Goal: Share content: Share content

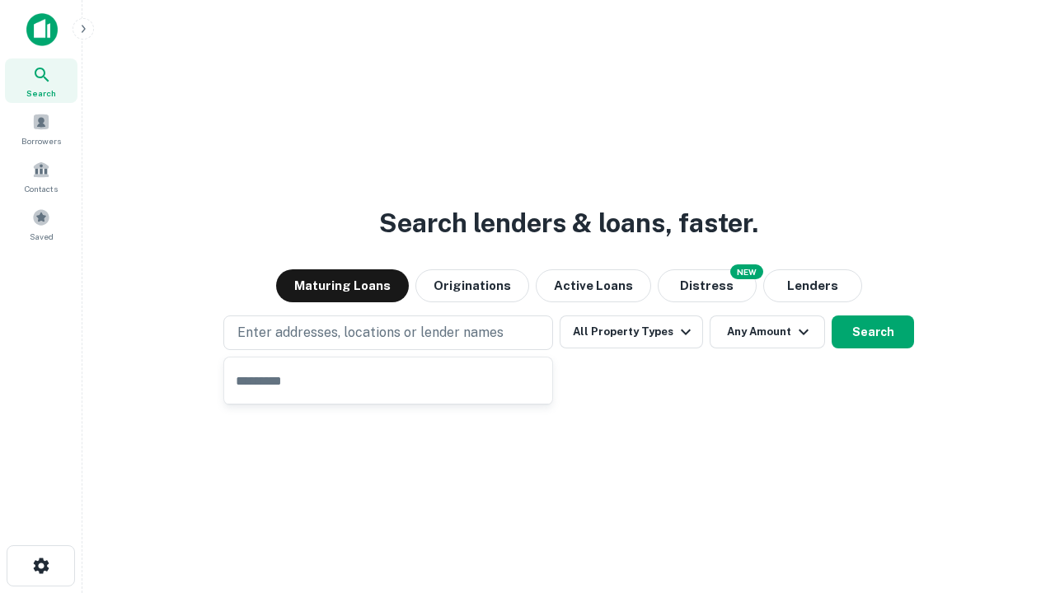
type input "**********"
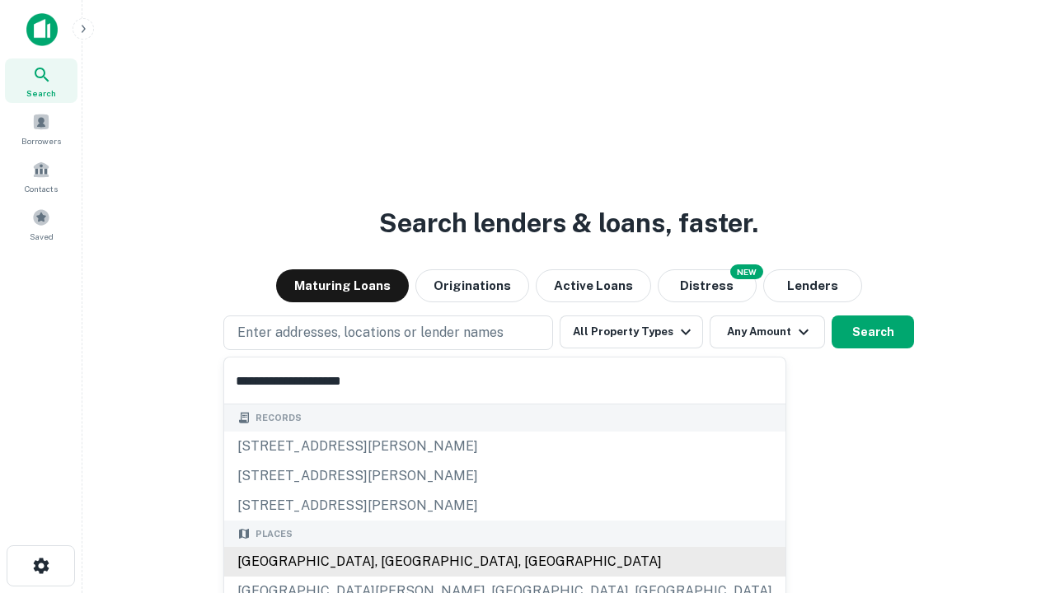
click at [394, 562] on div "[GEOGRAPHIC_DATA], [GEOGRAPHIC_DATA], [GEOGRAPHIC_DATA]" at bounding box center [504, 562] width 561 height 30
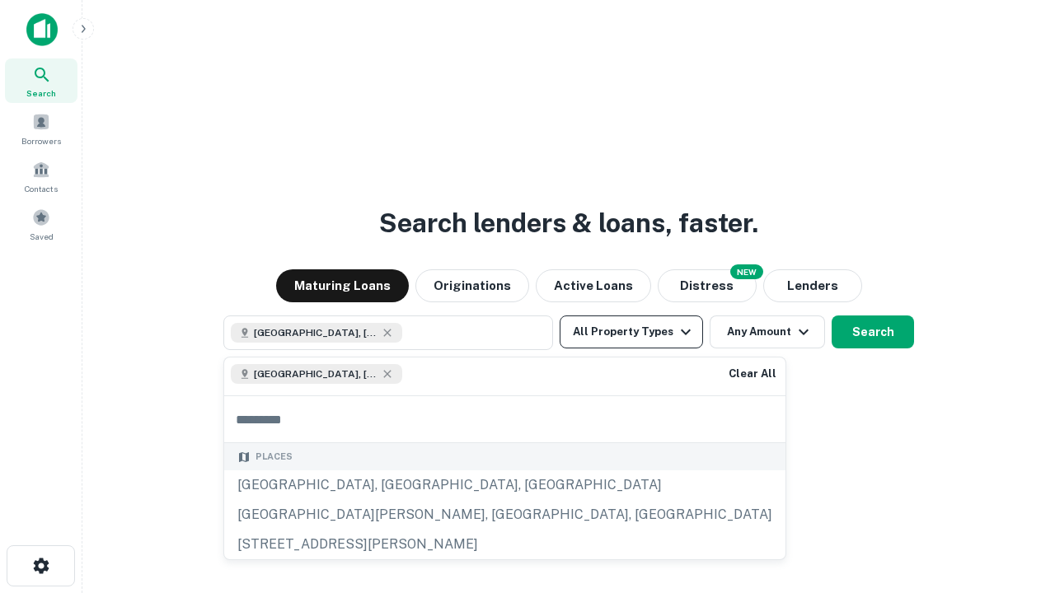
click at [631, 332] on button "All Property Types" at bounding box center [630, 332] width 143 height 33
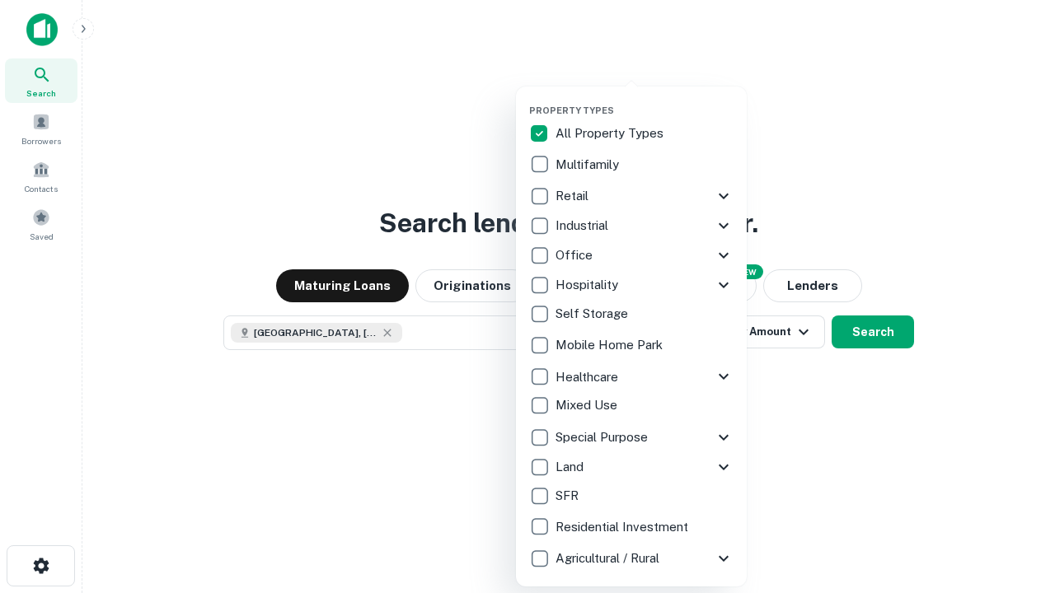
click at [644, 100] on button "button" at bounding box center [644, 100] width 231 height 1
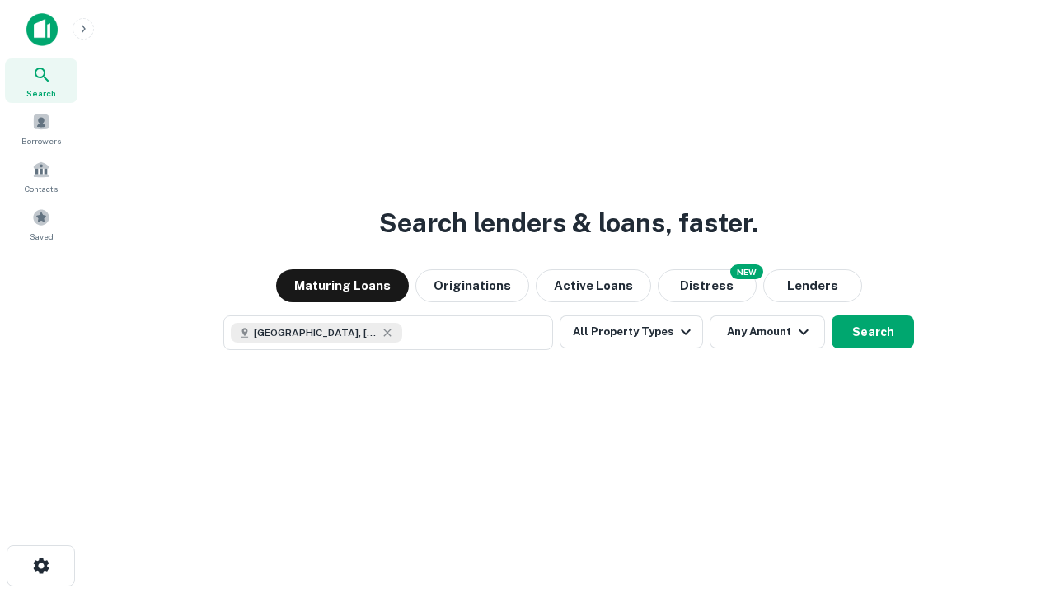
scroll to position [26, 0]
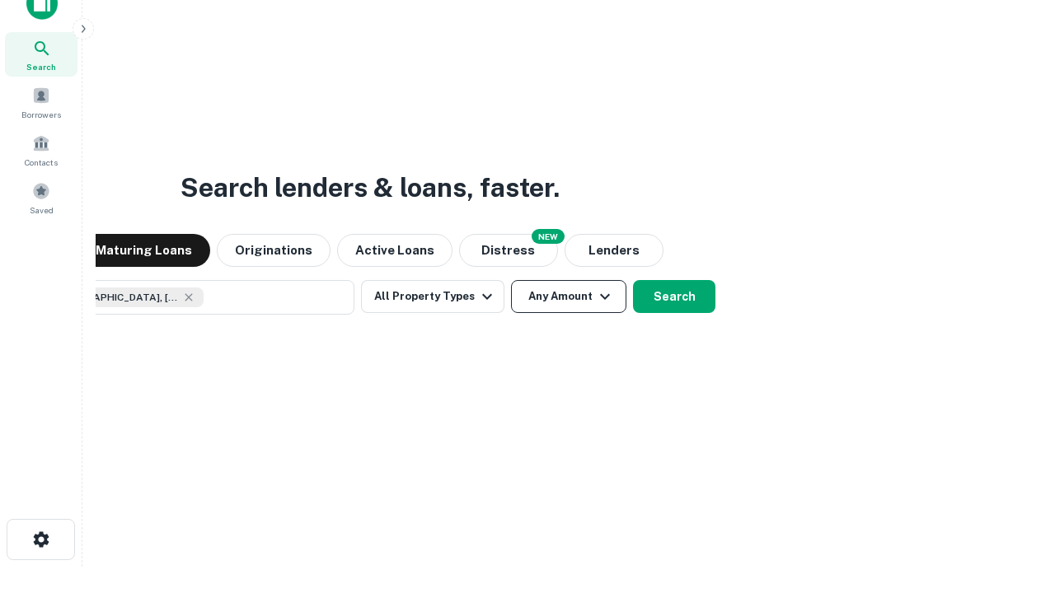
click at [511, 280] on button "Any Amount" at bounding box center [568, 296] width 115 height 33
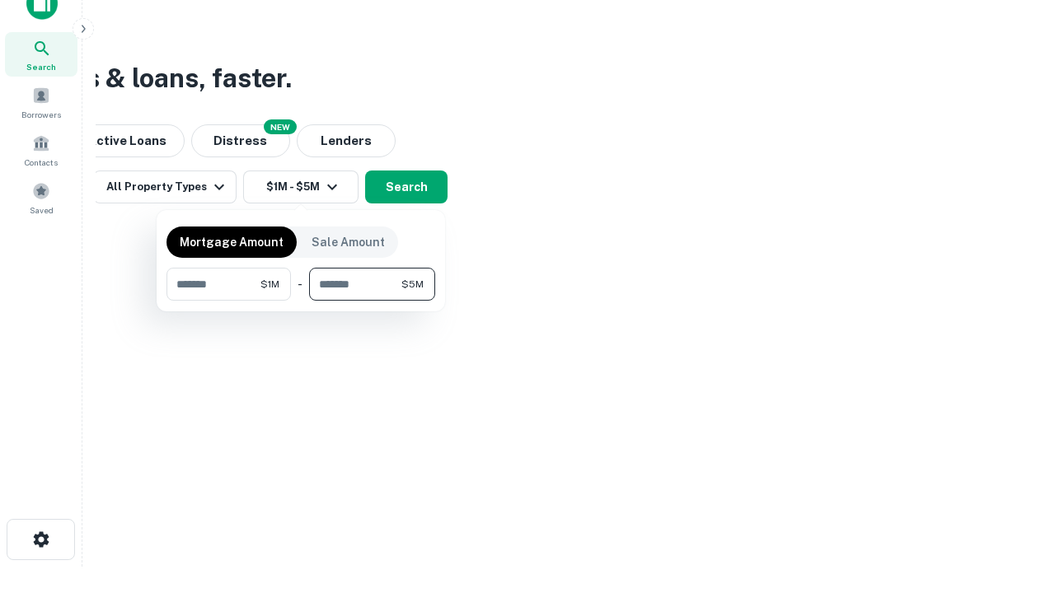
type input "*******"
click at [301, 301] on button "button" at bounding box center [300, 301] width 269 height 1
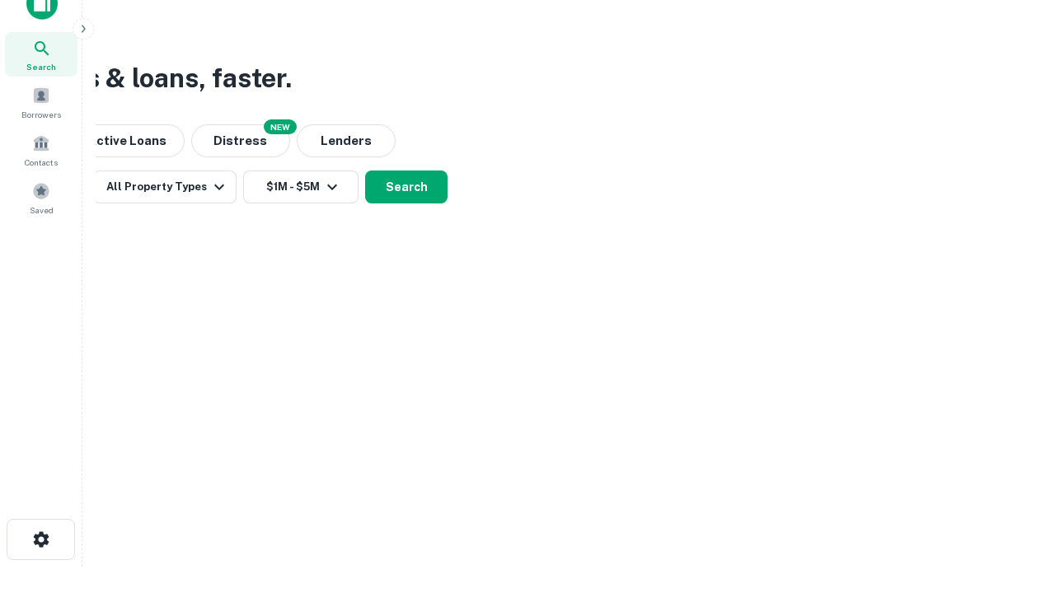
scroll to position [26, 0]
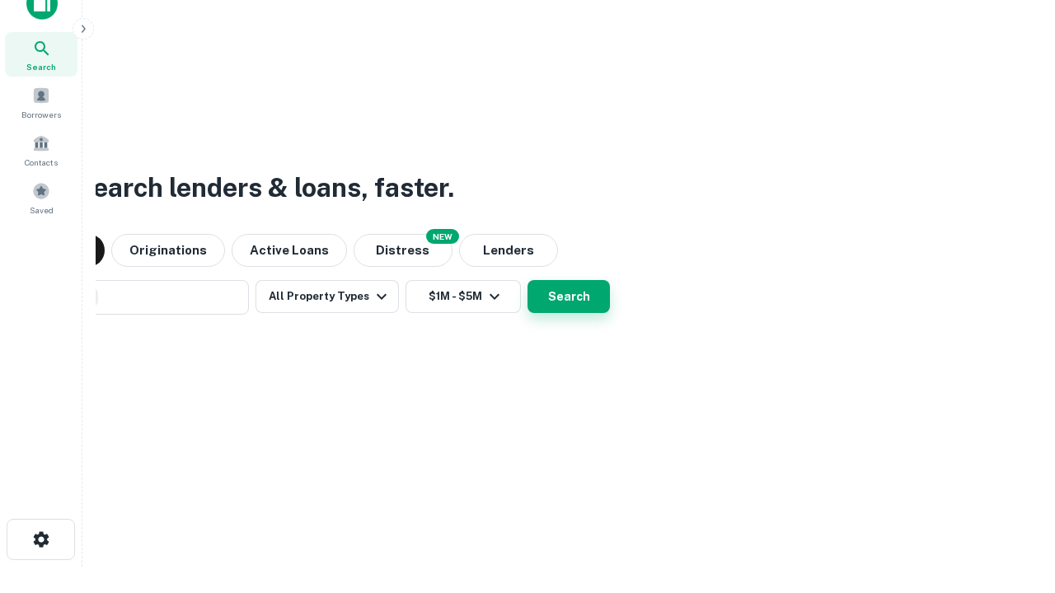
click at [527, 280] on button "Search" at bounding box center [568, 296] width 82 height 33
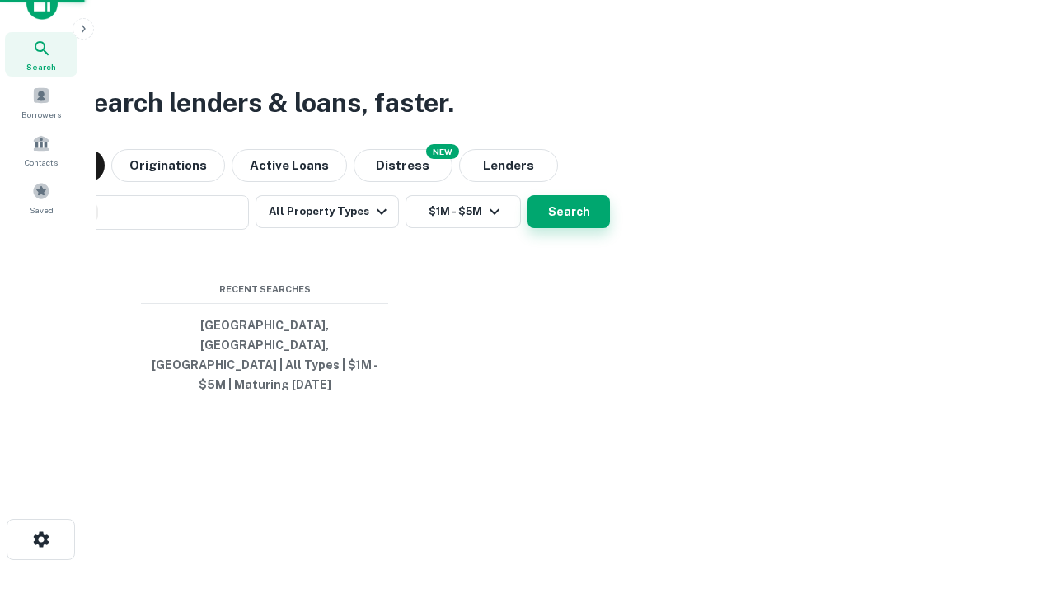
scroll to position [54, 466]
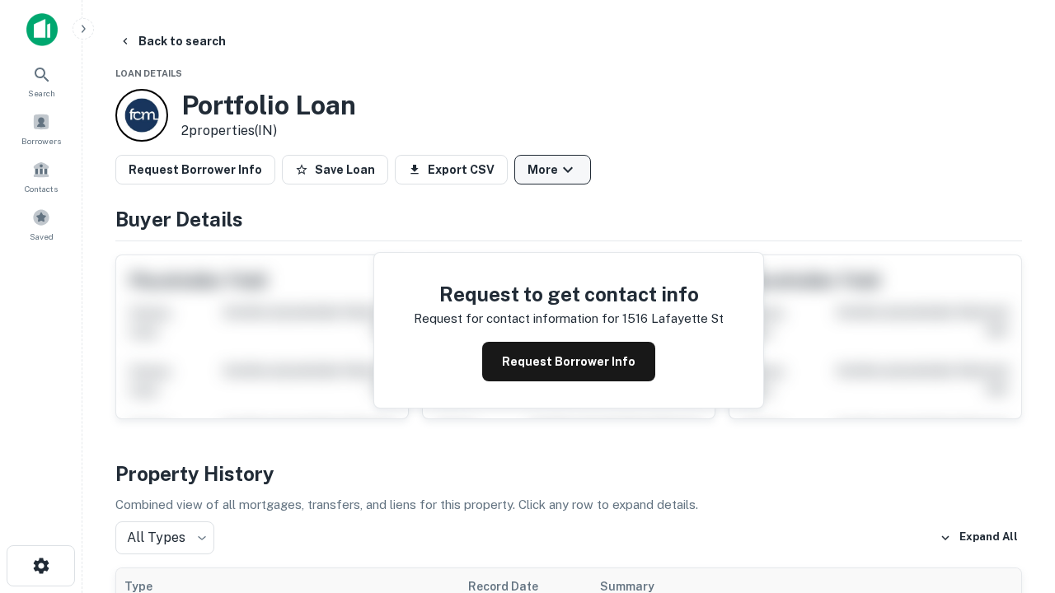
click at [552, 170] on button "More" at bounding box center [552, 170] width 77 height 30
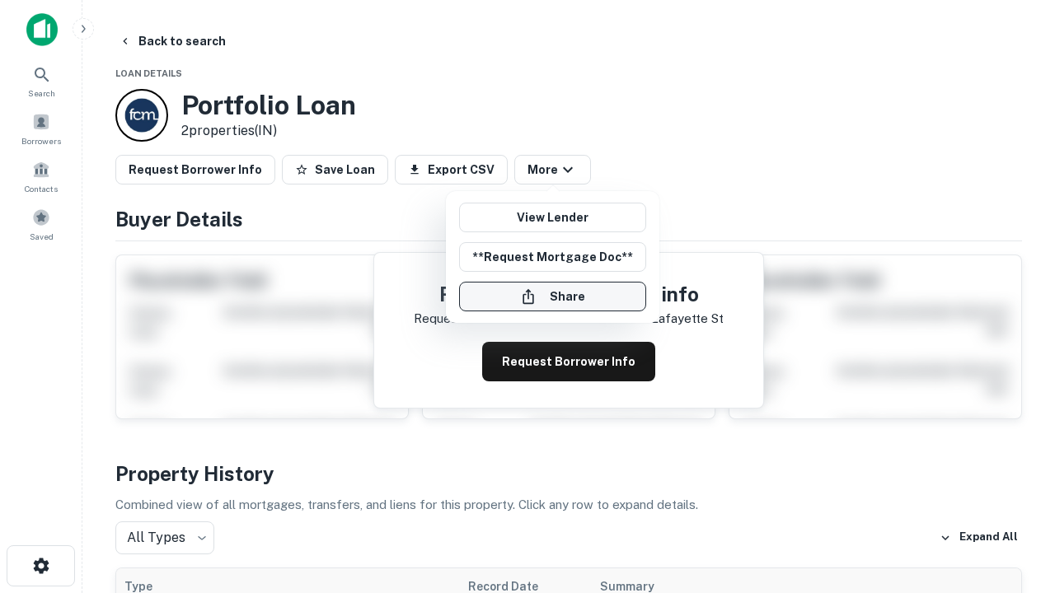
click at [552, 297] on button "Share" at bounding box center [552, 297] width 187 height 30
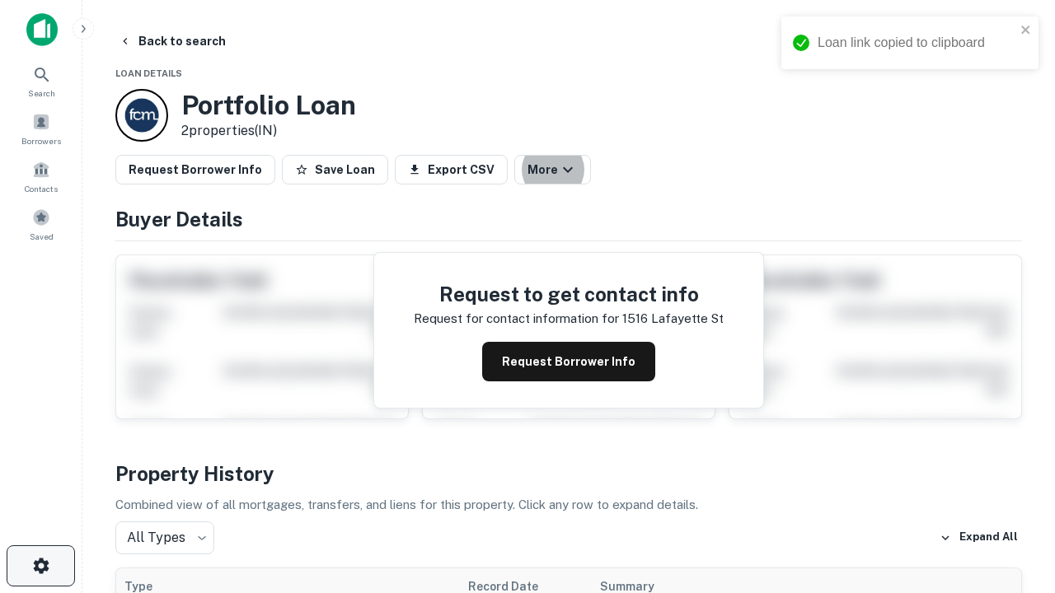
click at [40, 566] on icon "button" at bounding box center [41, 566] width 20 height 20
